Goal: Information Seeking & Learning: Learn about a topic

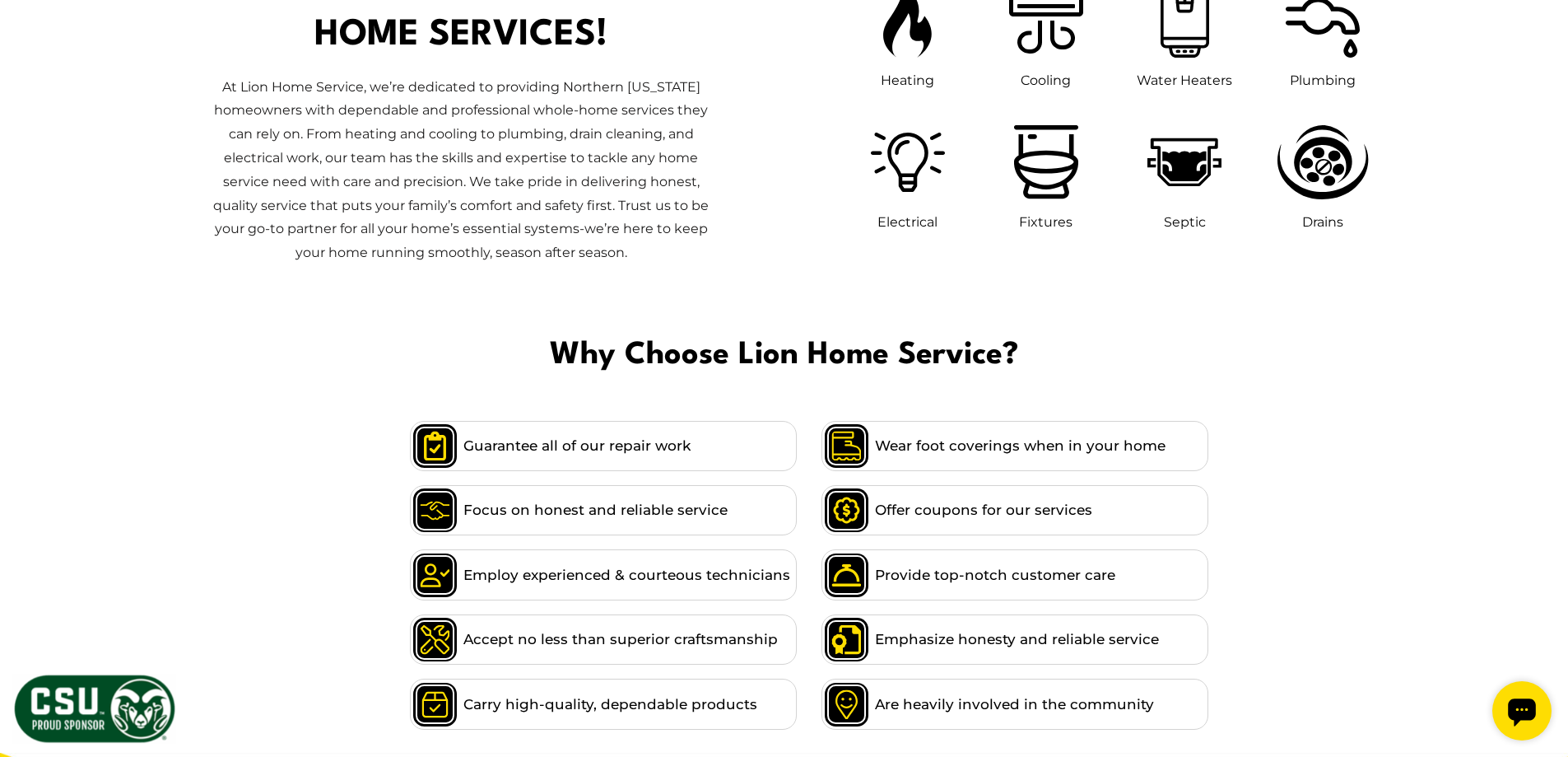
scroll to position [5361, 0]
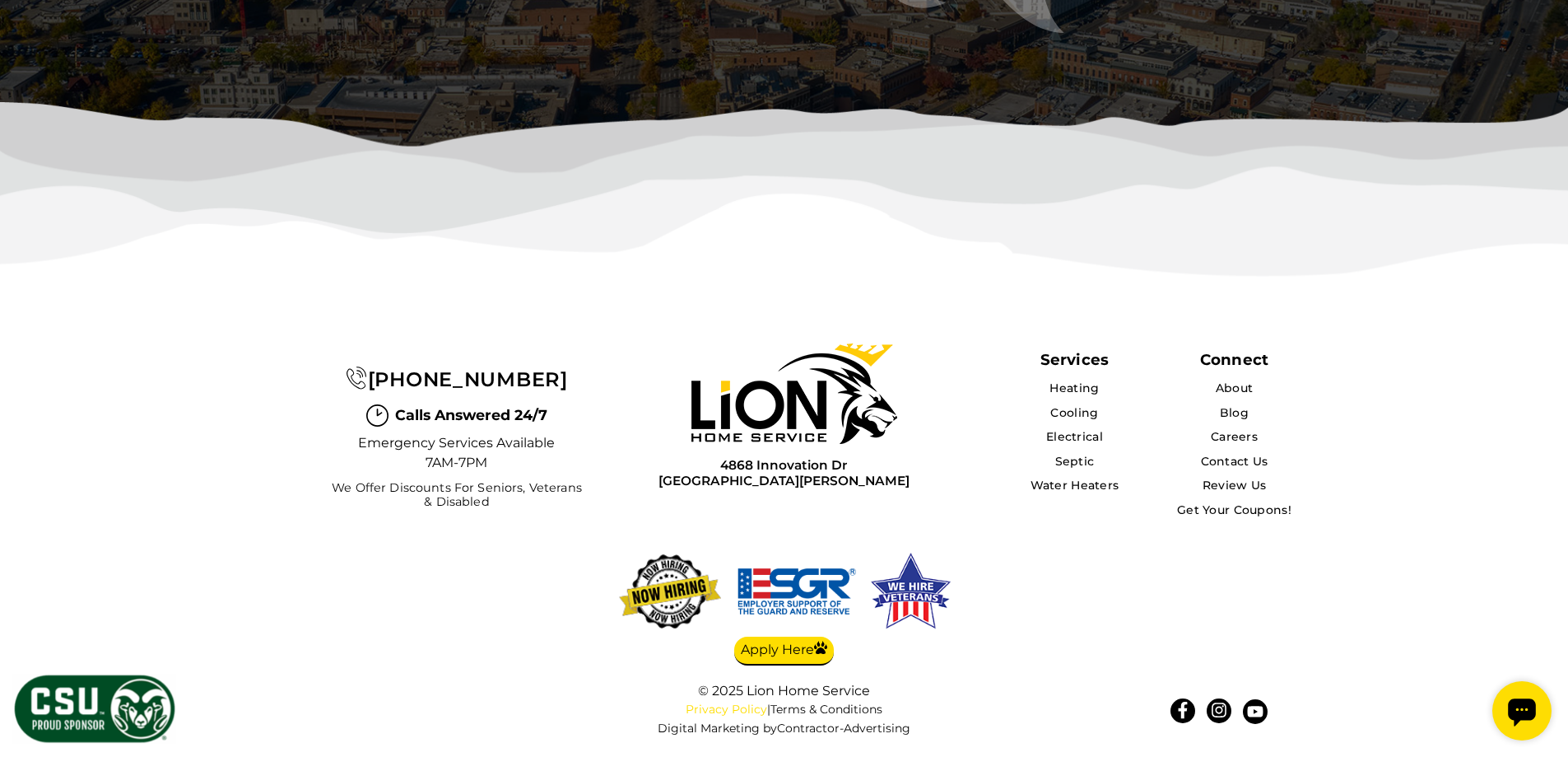
click at [718, 709] on link "Privacy Policy" at bounding box center [726, 708] width 82 height 14
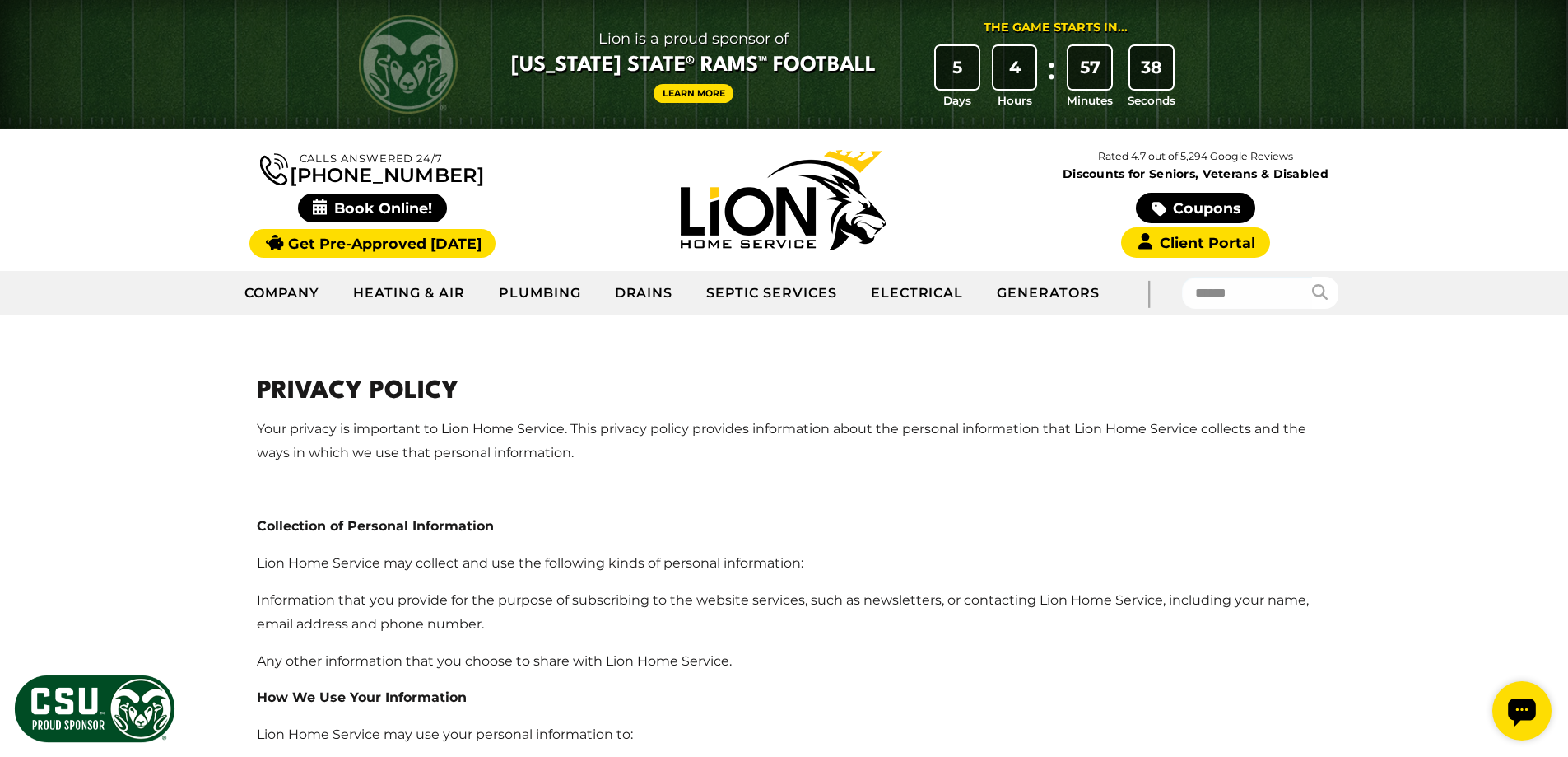
click at [827, 383] on h1 "Privacy Policy" at bounding box center [784, 392] width 1055 height 37
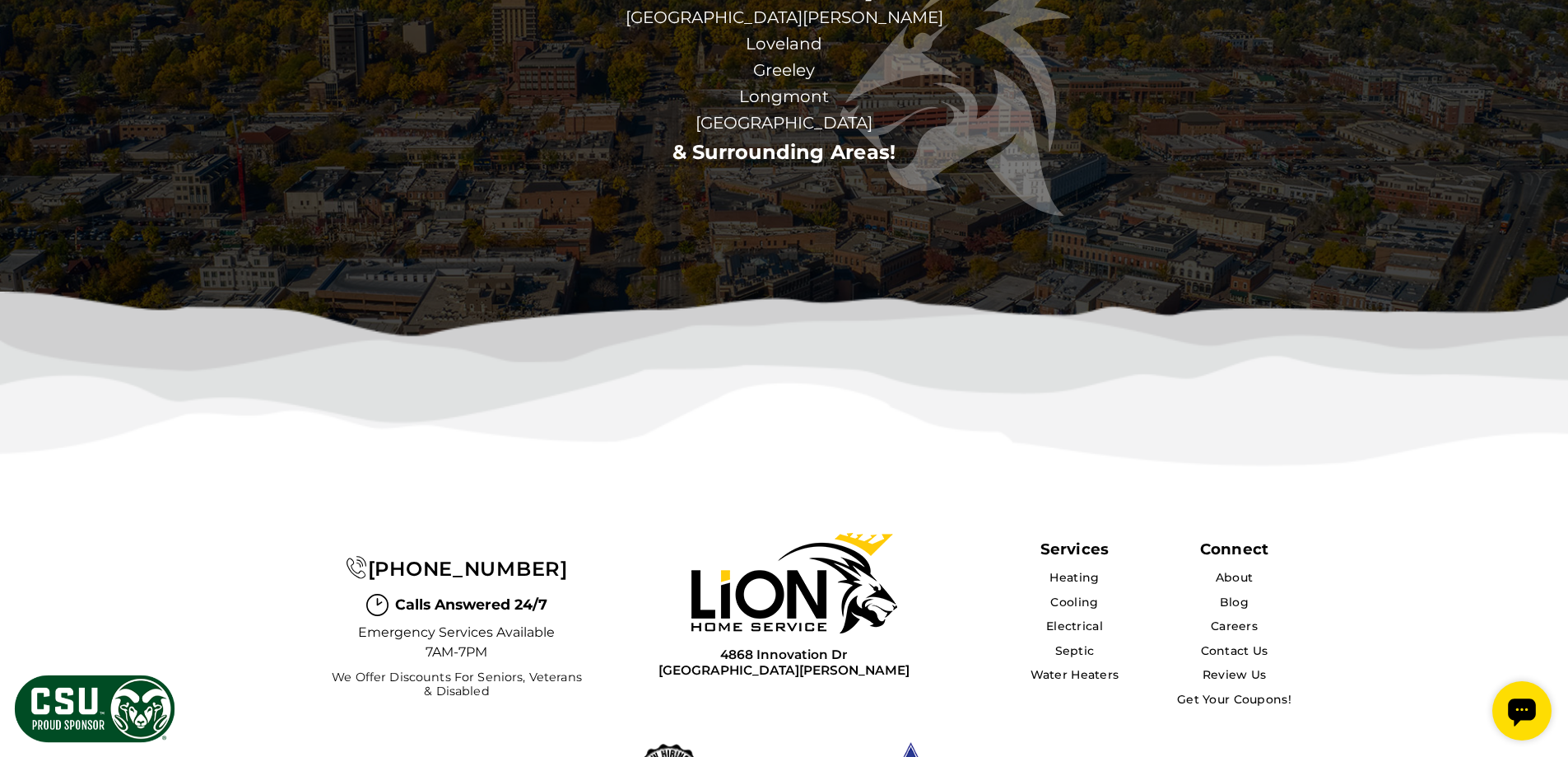
scroll to position [3710, 0]
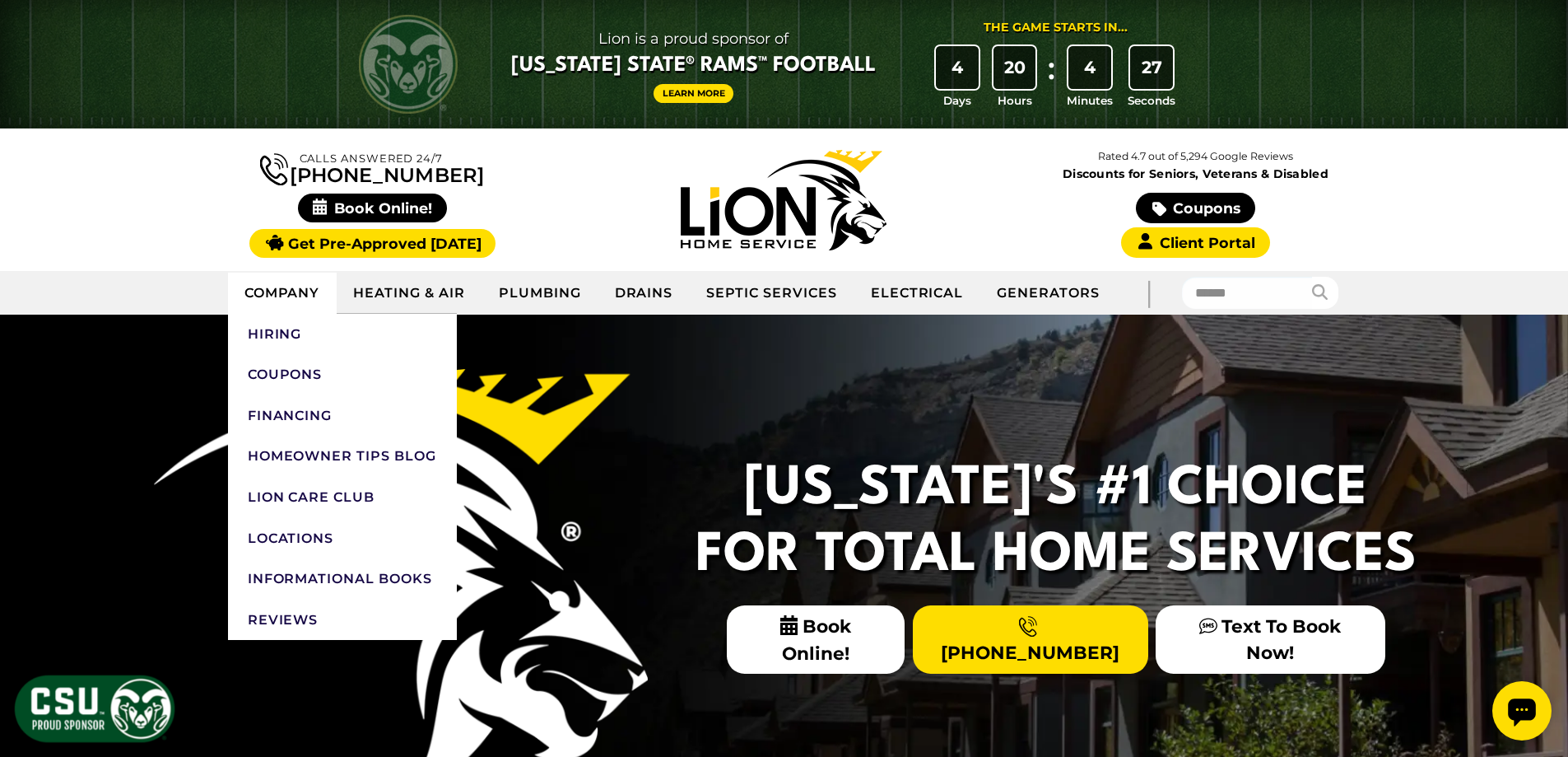
click at [269, 305] on link "Company" at bounding box center [282, 293] width 109 height 41
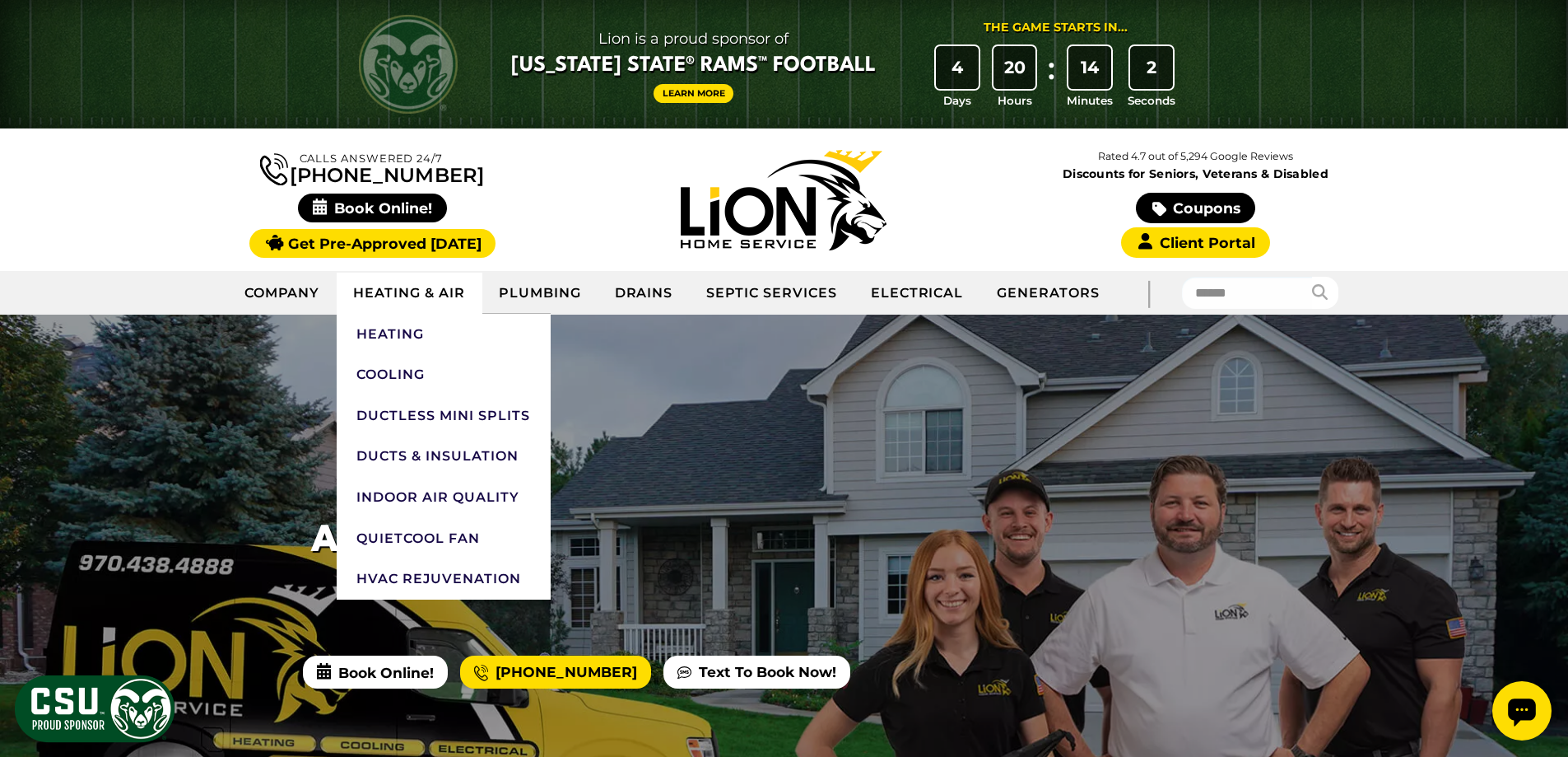
click at [391, 297] on link "Heating & Air" at bounding box center [409, 293] width 145 height 41
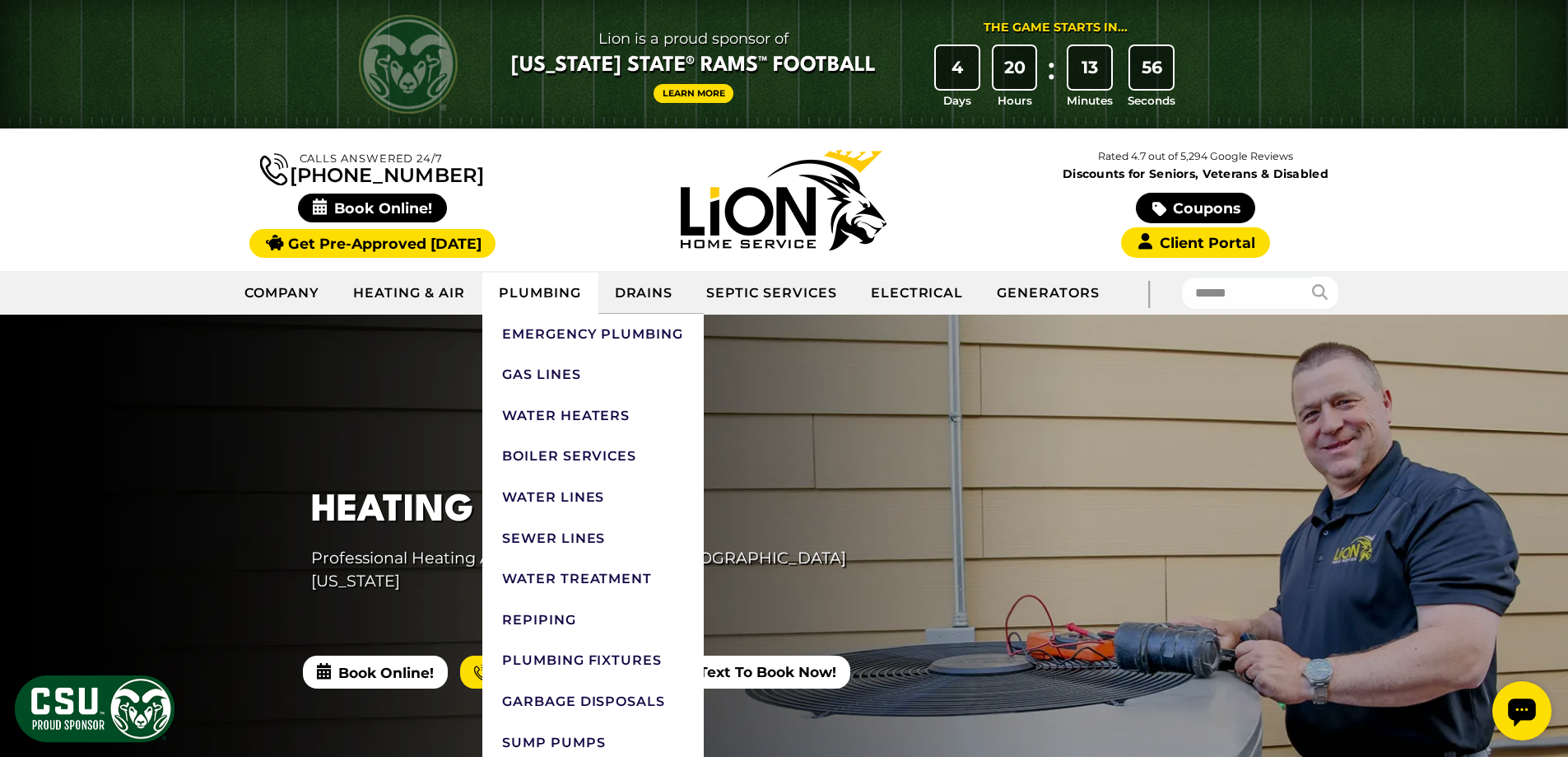
click at [529, 306] on link "Plumbing" at bounding box center [540, 293] width 116 height 41
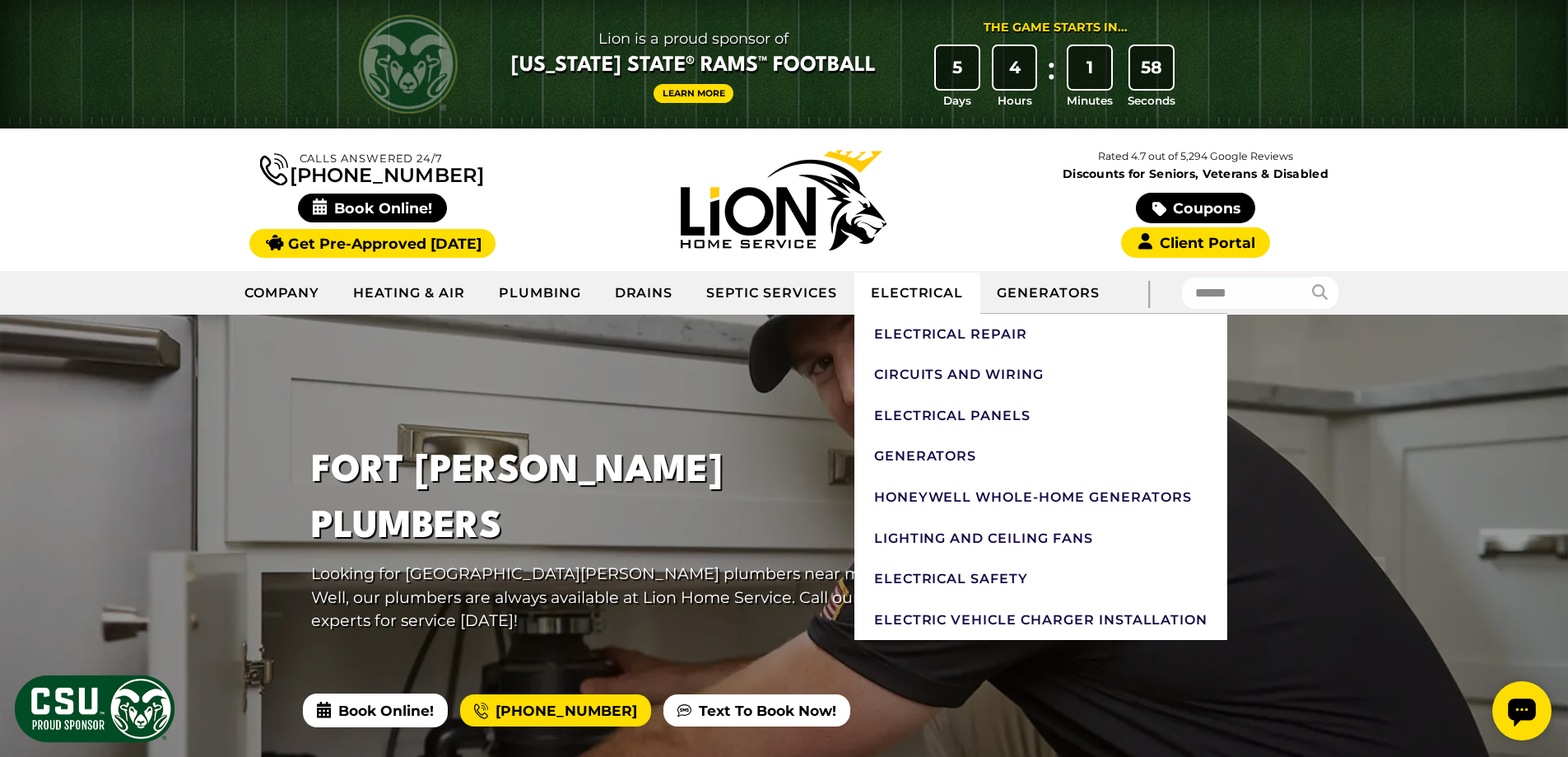
click at [917, 290] on link "Electrical" at bounding box center [918, 293] width 127 height 41
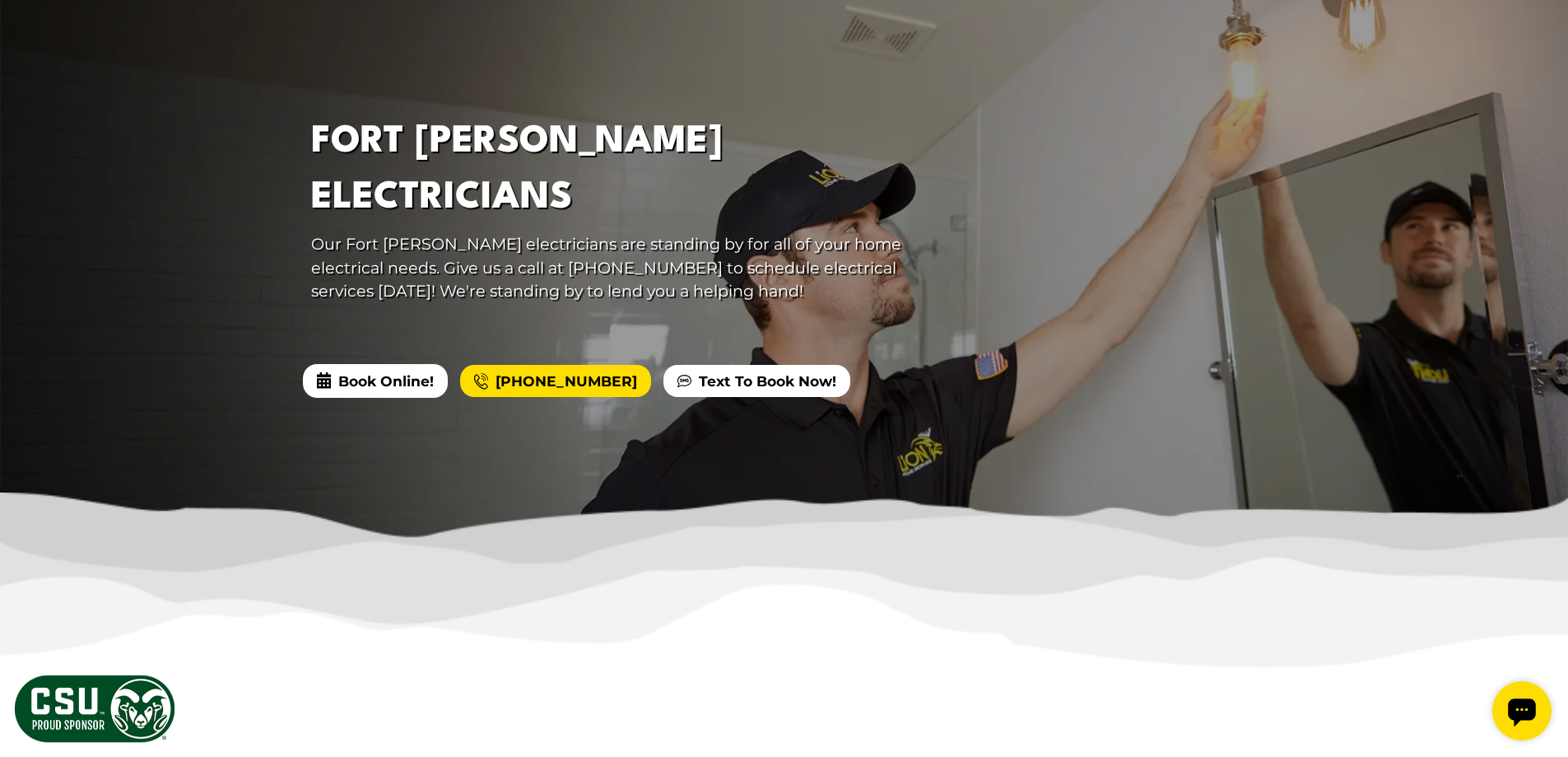
scroll to position [659, 0]
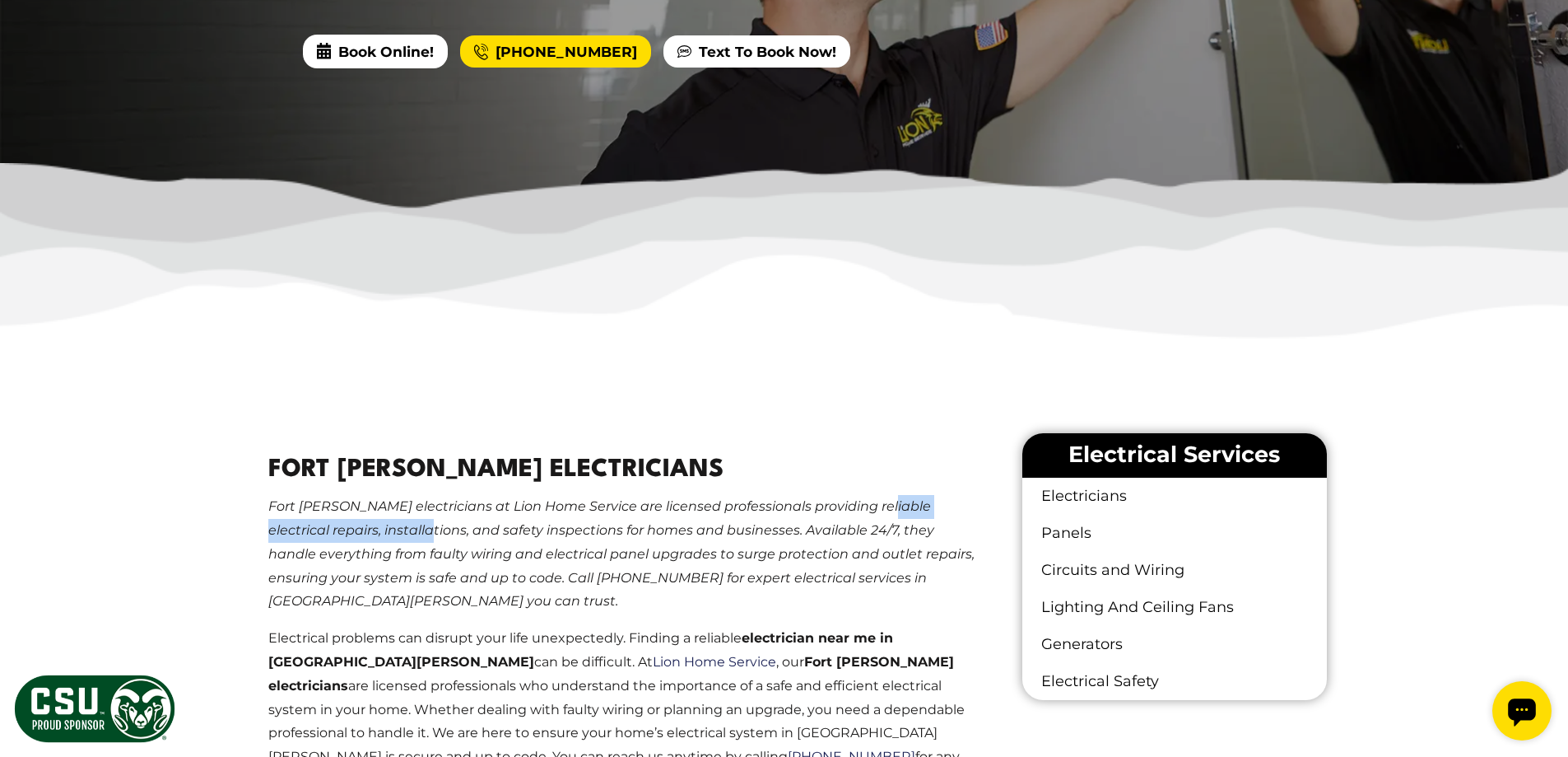
drag, startPoint x: 867, startPoint y: 507, endPoint x: 403, endPoint y: 522, distance: 464.2
click at [403, 522] on em "Fort Collins electricians at Lion Home Service are licensed professionals provi…" at bounding box center [620, 553] width 706 height 110
copy em "electrical repairs, installations,"
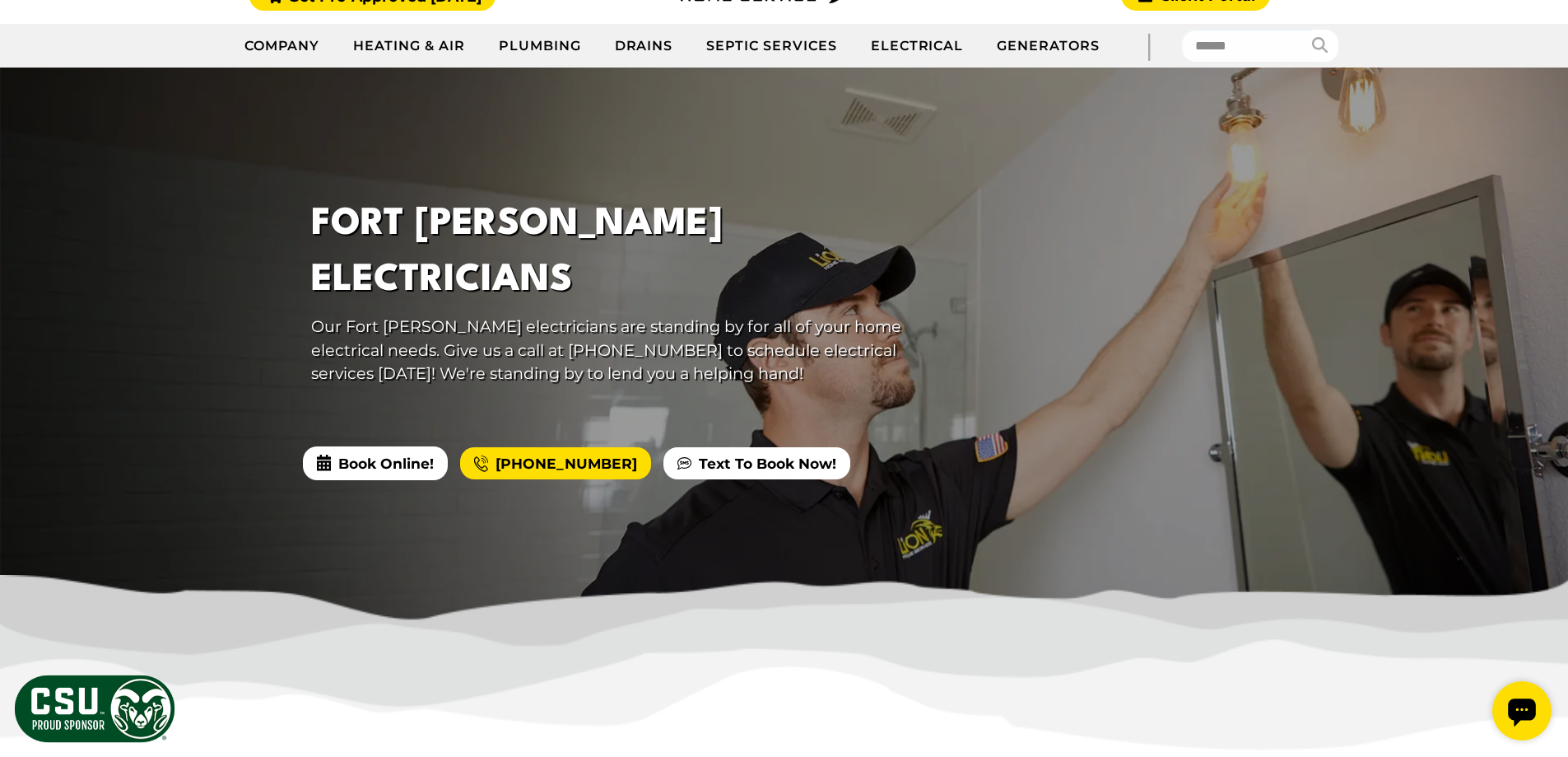
scroll to position [0, 0]
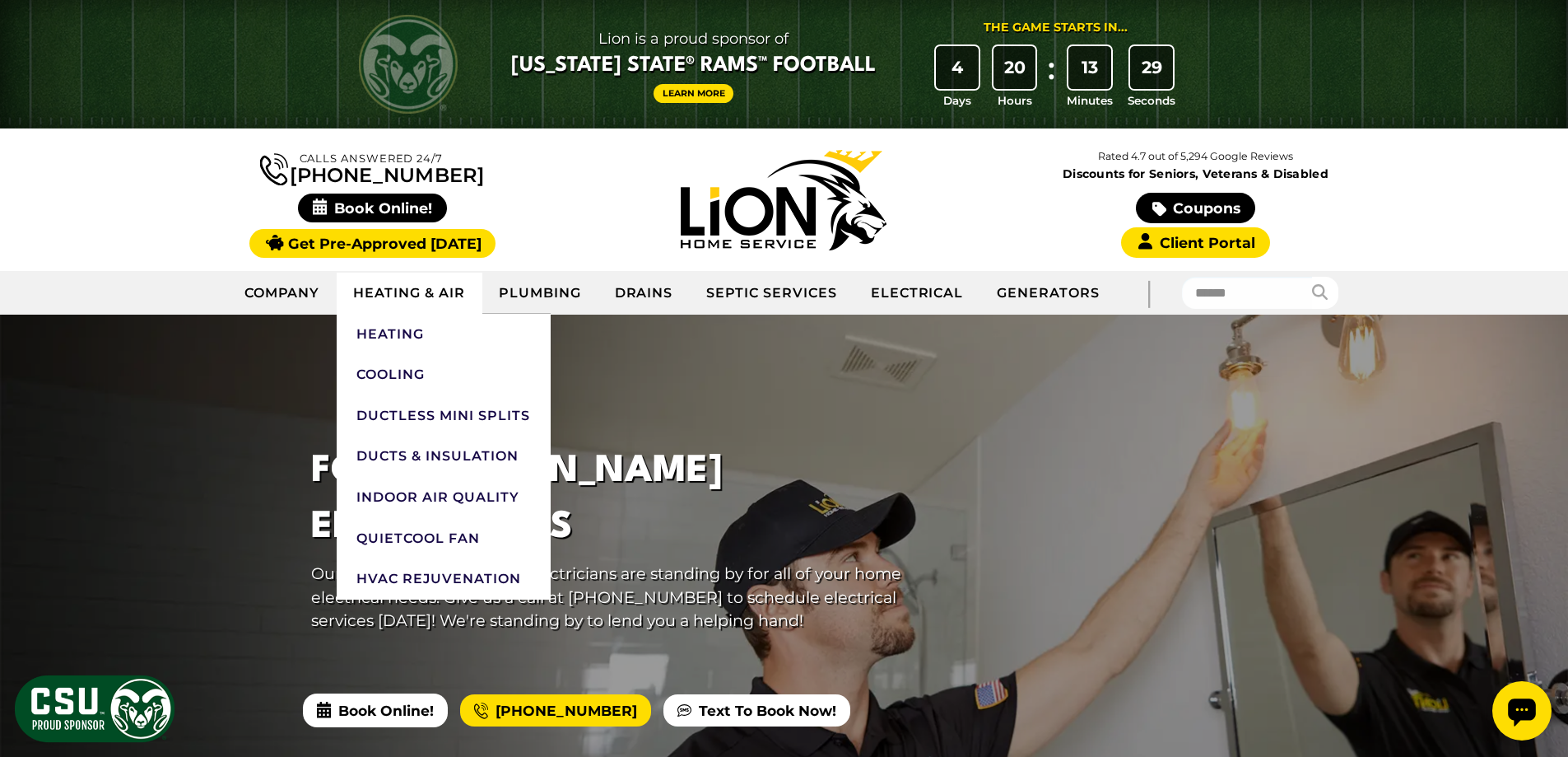
click at [365, 298] on link "Heating & Air" at bounding box center [409, 293] width 145 height 41
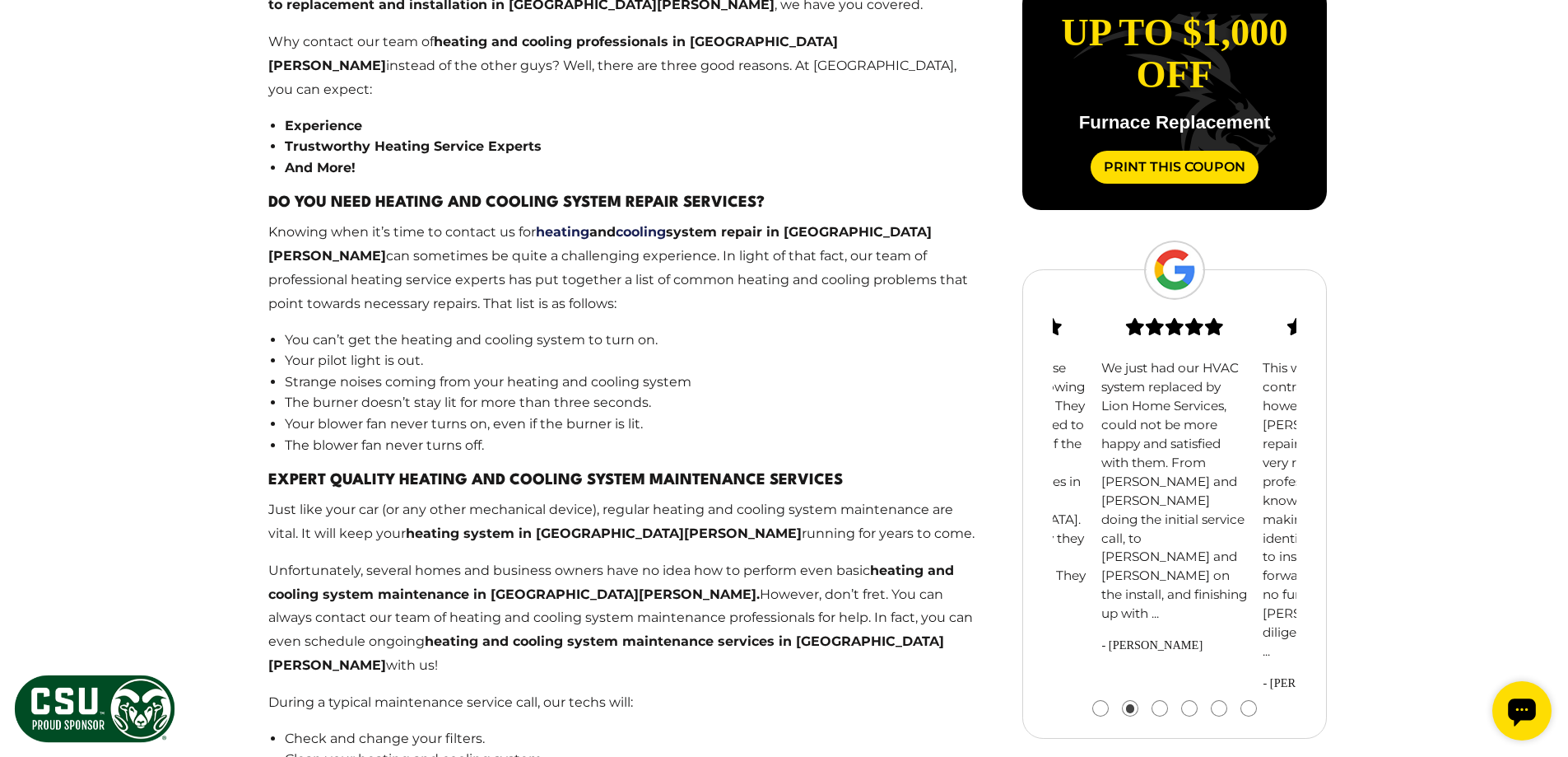
scroll to position [1482, 0]
